Goal: Browse casually

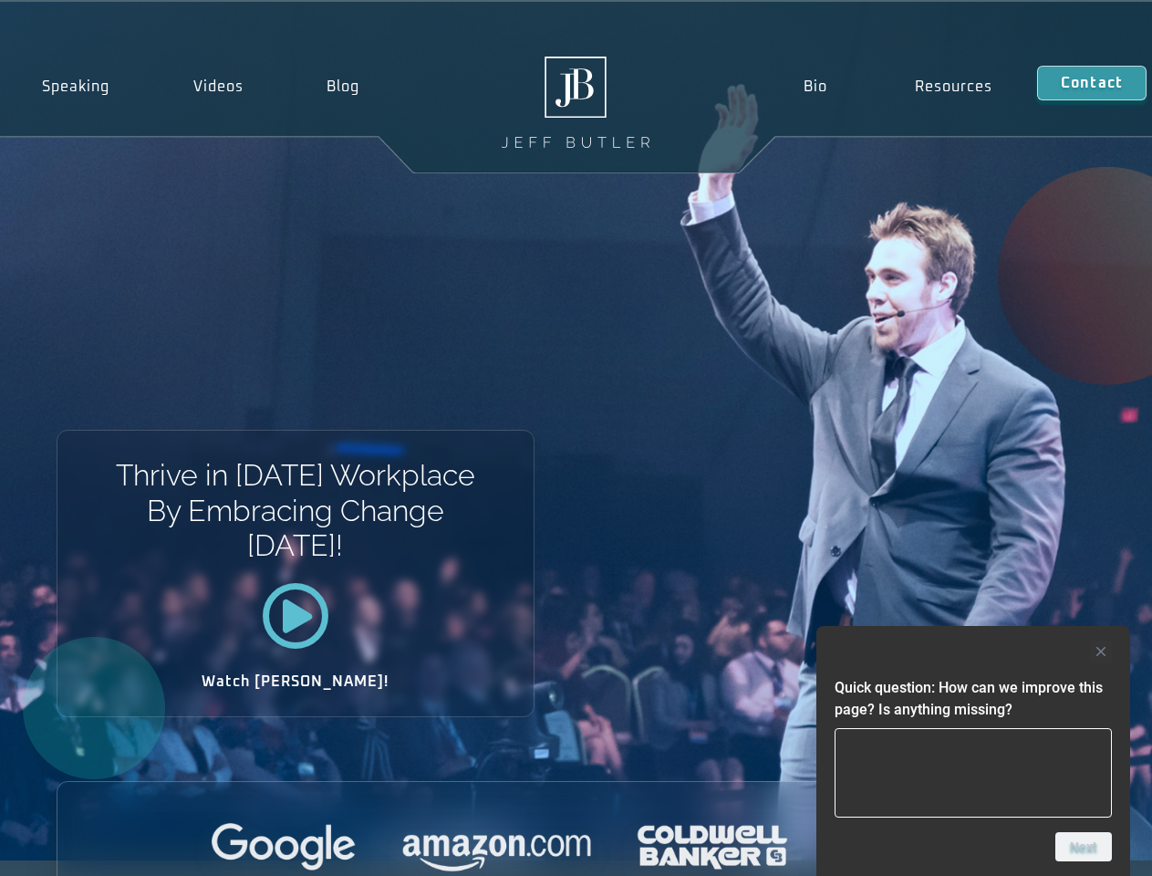
click at [576, 438] on div "Thrive in [DATE] Workplace By Embracing Change [DATE]! Watch [PERSON_NAME]!" at bounding box center [576, 431] width 1152 height 859
click at [974, 652] on div at bounding box center [973, 652] width 277 height 22
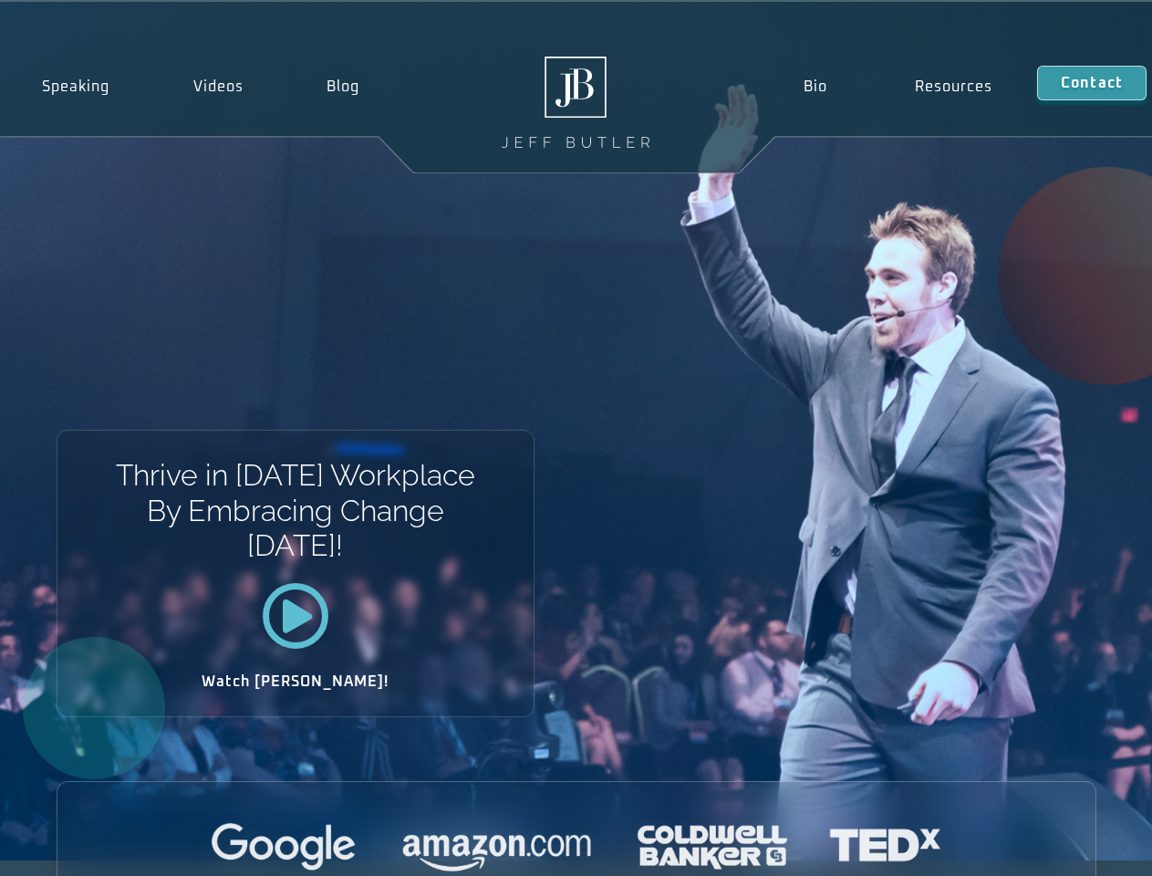
click at [1084, 847] on div at bounding box center [576, 848] width 1038 height 50
